Goal: Task Accomplishment & Management: Use online tool/utility

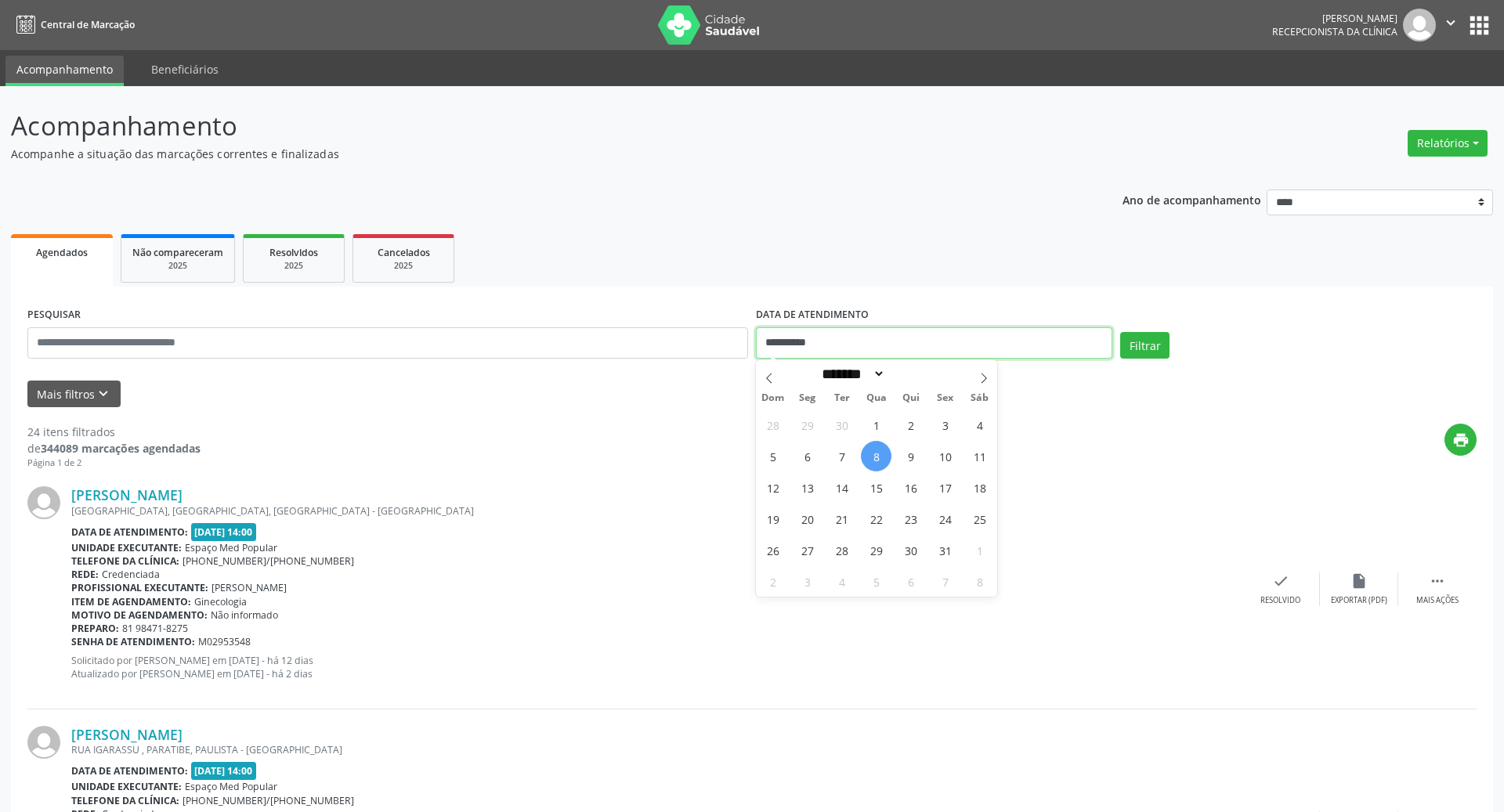
click at [842, 335] on input "**********" at bounding box center [933, 343] width 356 height 31
click at [911, 459] on span "9" at bounding box center [910, 456] width 30 height 30
type input "**********"
click at [911, 459] on span "9" at bounding box center [910, 456] width 30 height 30
click at [1143, 364] on div "Filtrar" at bounding box center [1298, 351] width 364 height 38
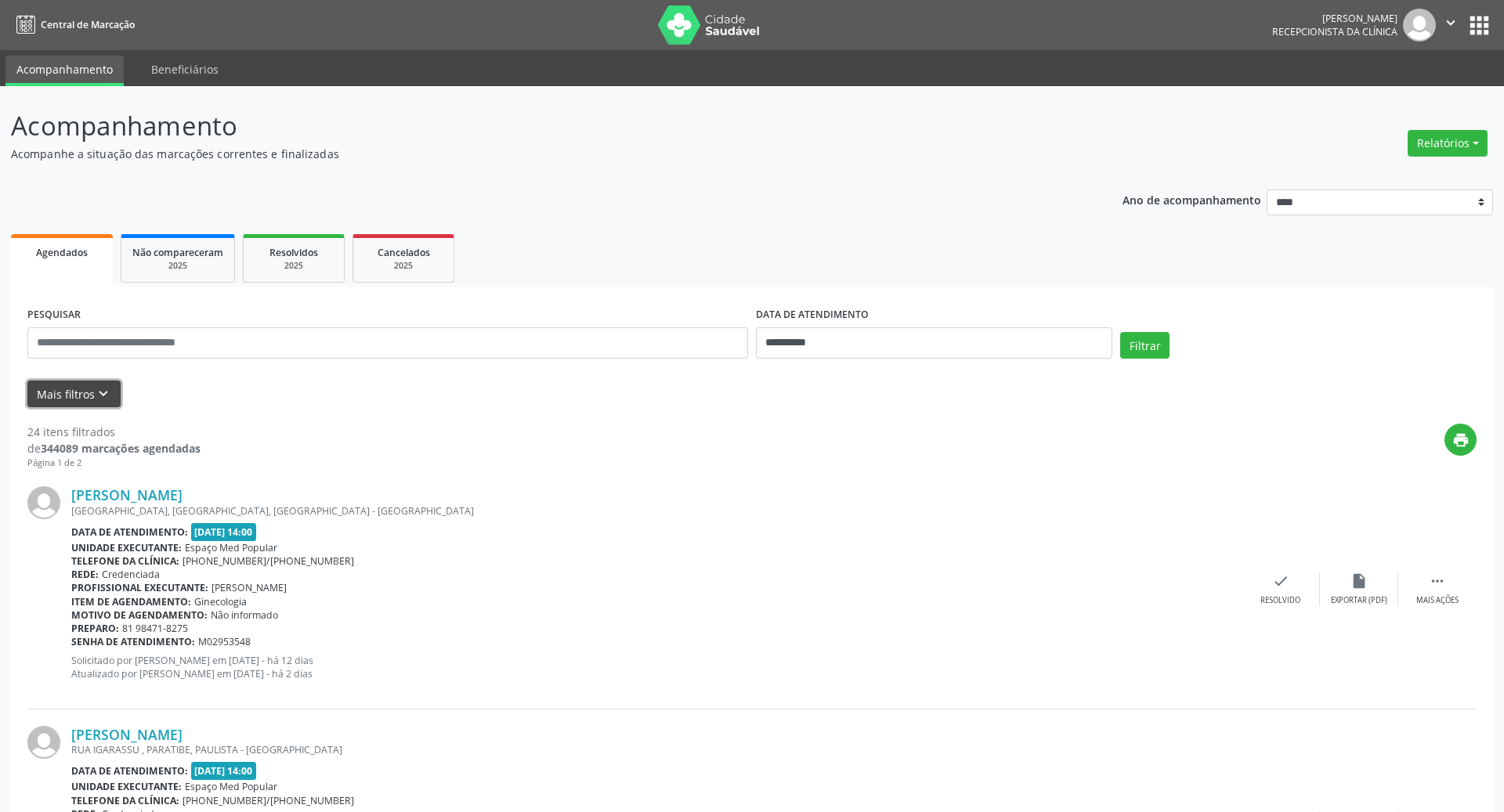
click at [85, 401] on button "Mais filtros keyboard_arrow_down" at bounding box center [74, 394] width 93 height 27
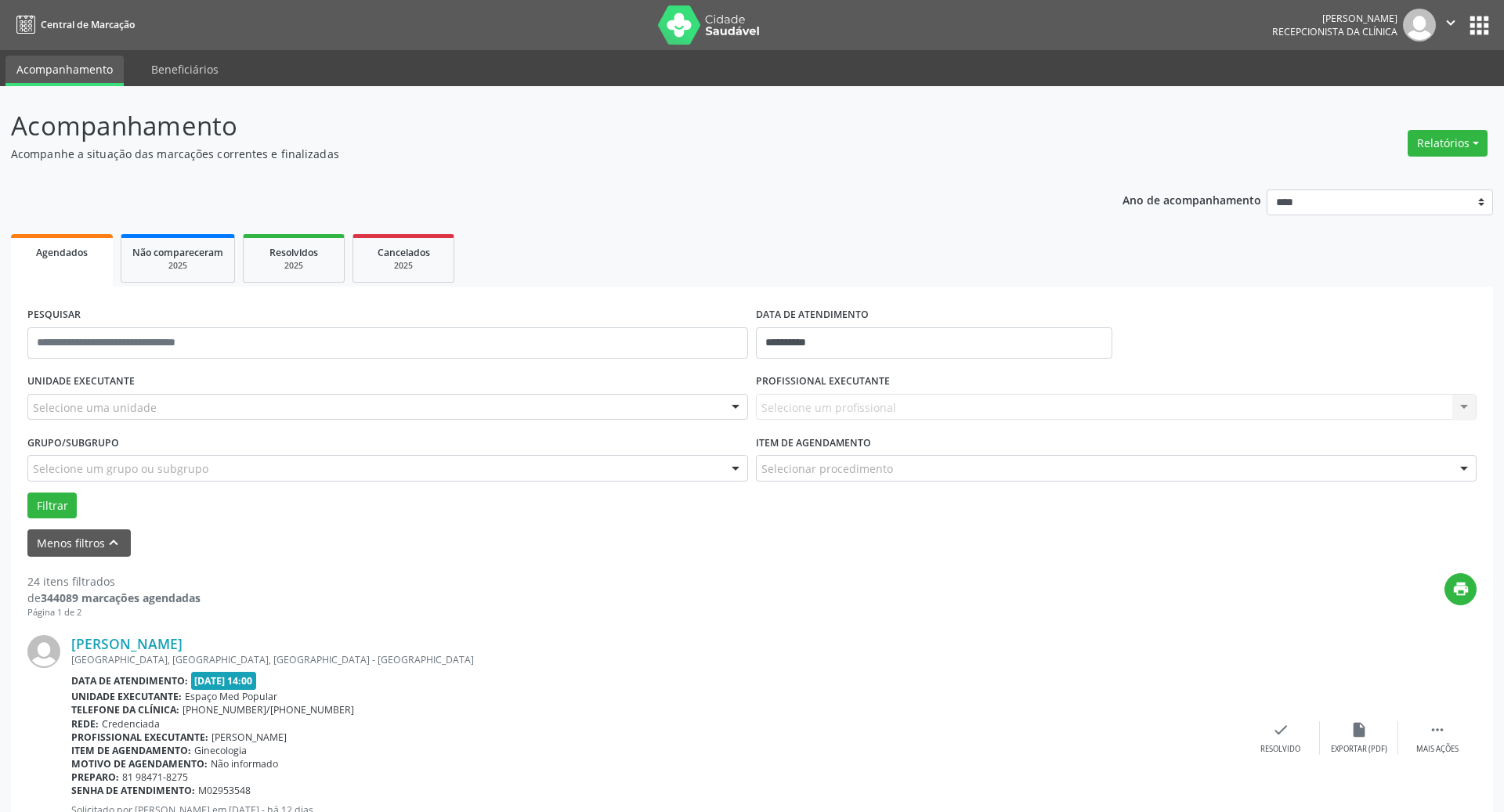
click at [796, 401] on div "Selecione um profissional Nenhum resultado encontrado para: " " Não há nenhuma …" at bounding box center [1116, 407] width 720 height 27
click at [648, 404] on div at bounding box center [387, 407] width 720 height 27
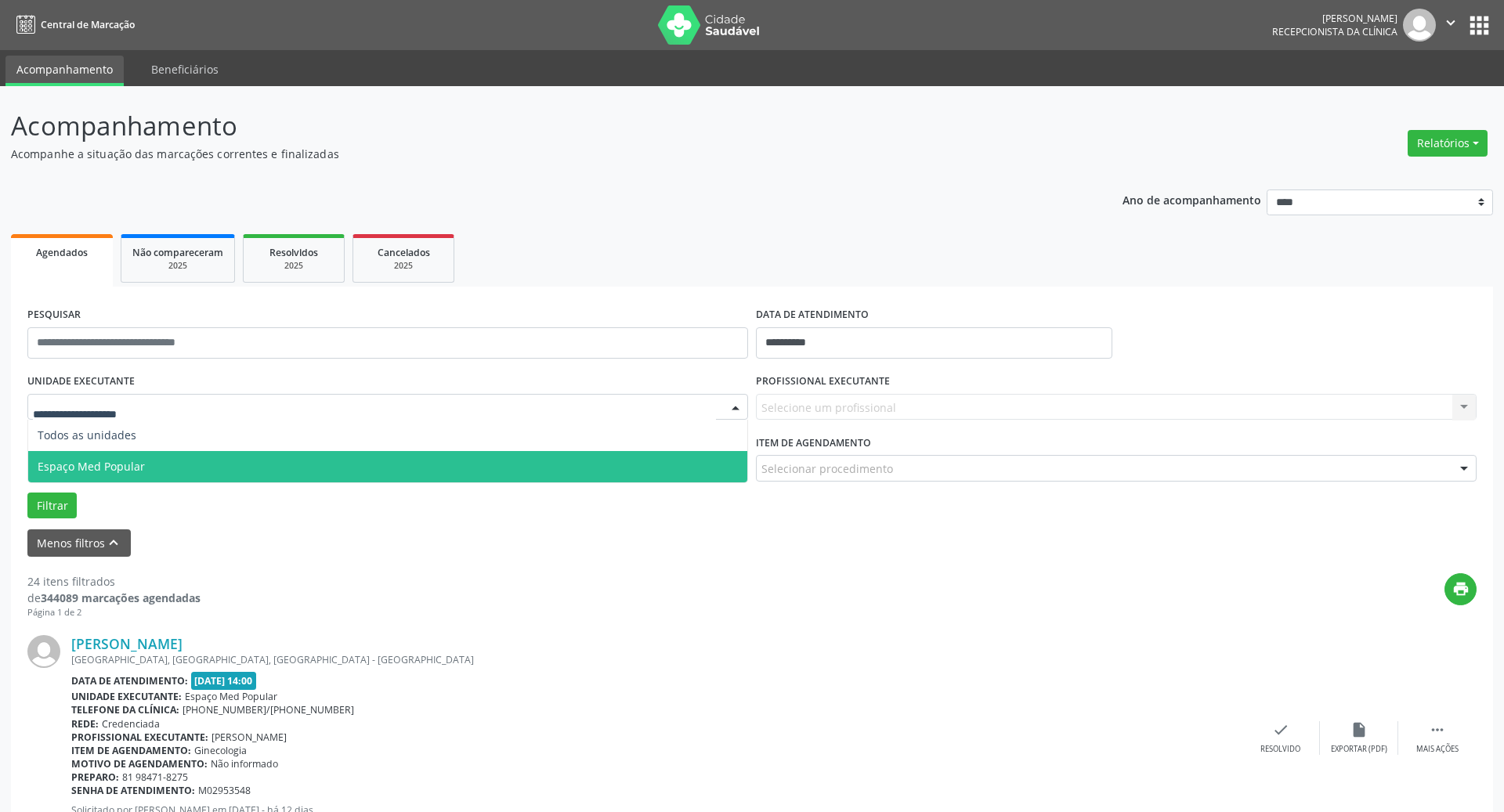
click at [531, 468] on span "Espaço Med Popular" at bounding box center [387, 467] width 719 height 31
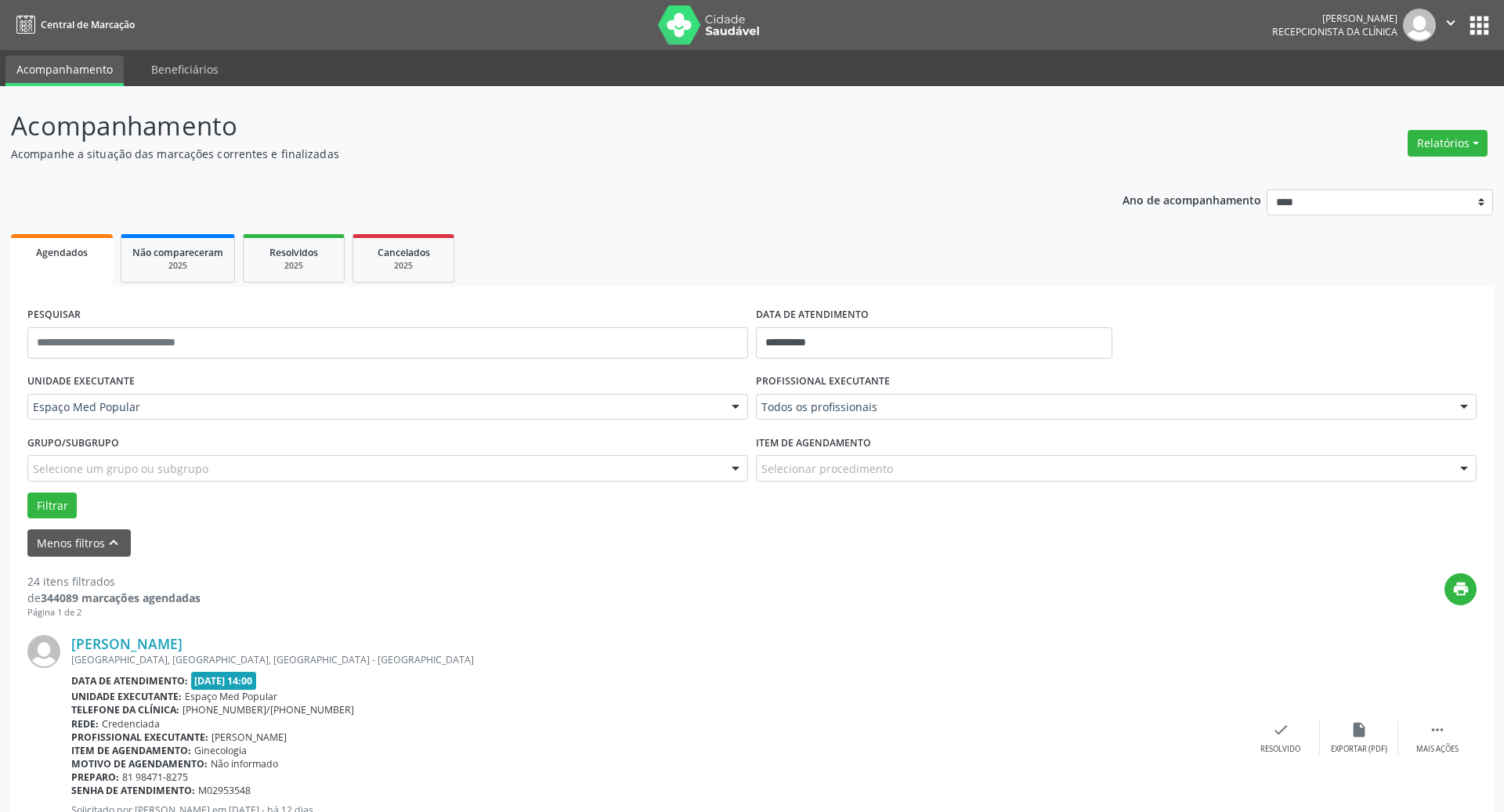
click at [808, 458] on div "Selecionar procedimento" at bounding box center [1116, 468] width 720 height 27
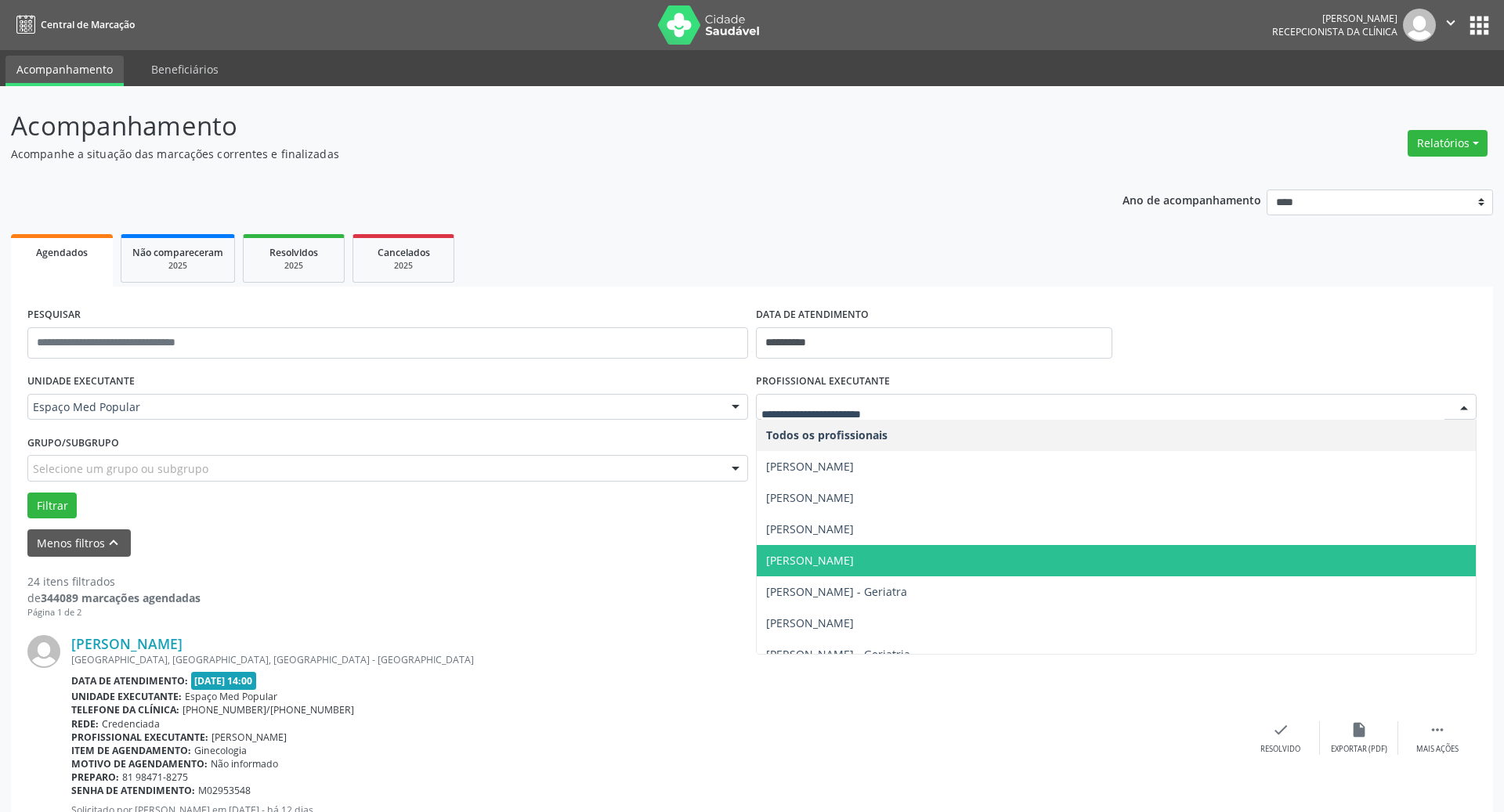
click at [787, 564] on span "[PERSON_NAME]" at bounding box center [809, 560] width 88 height 15
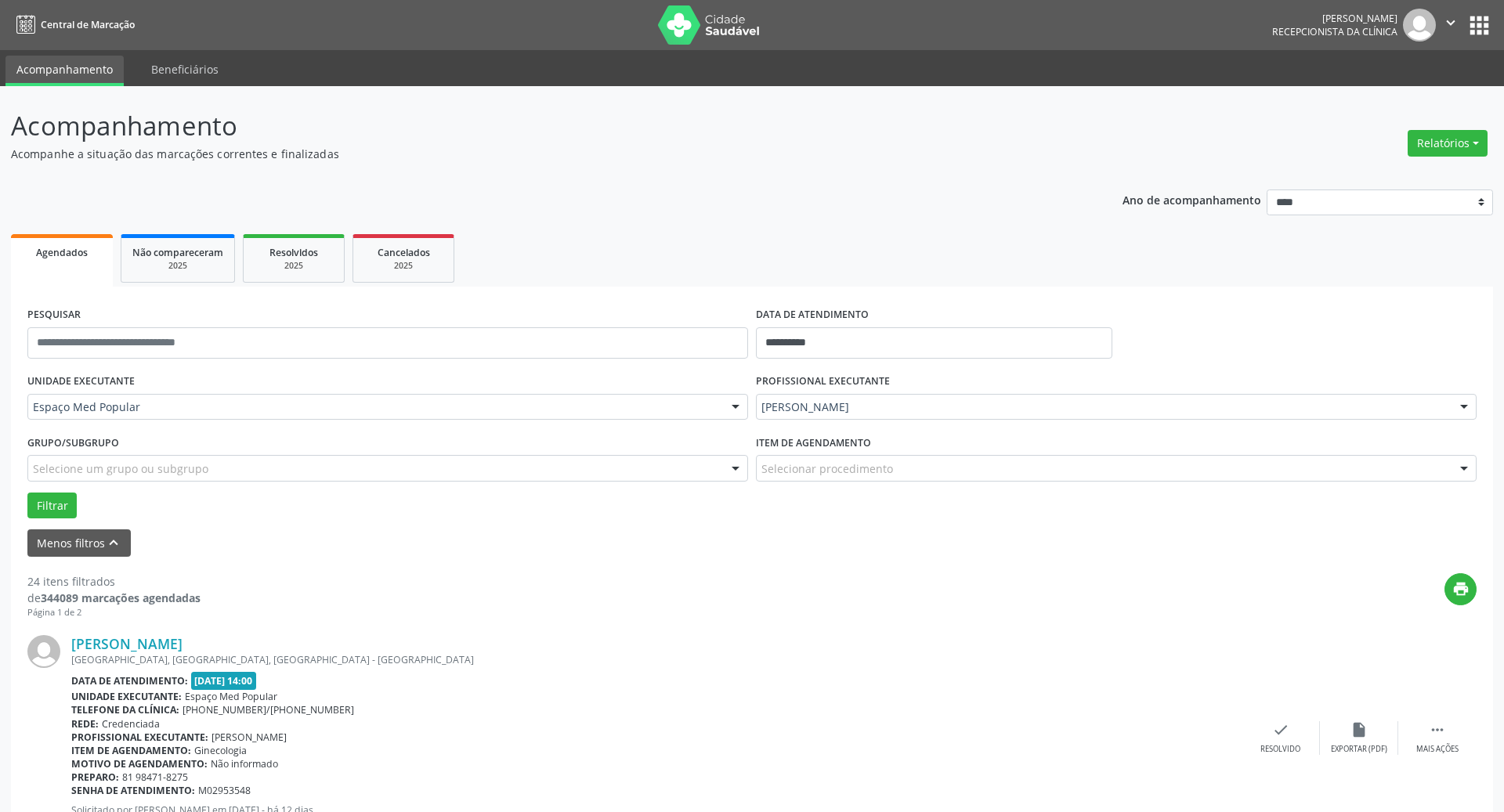
click at [66, 502] on button "Filtrar" at bounding box center [52, 506] width 49 height 27
